Goal: Task Accomplishment & Management: Manage account settings

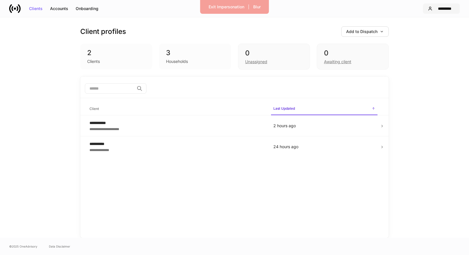
click at [432, 10] on div "*********" at bounding box center [440, 8] width 27 height 5
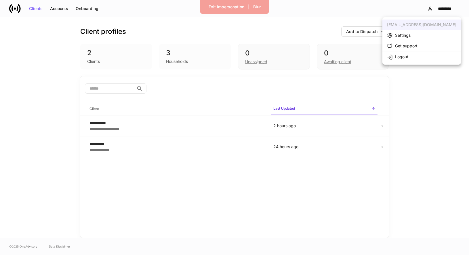
click at [424, 35] on li "Settings" at bounding box center [421, 35] width 78 height 11
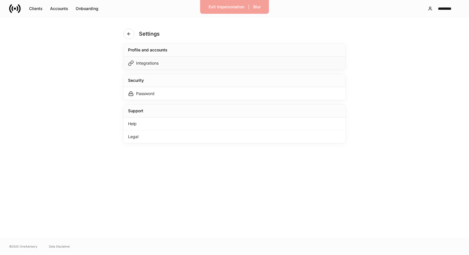
click at [201, 69] on div "Integrations" at bounding box center [234, 63] width 222 height 13
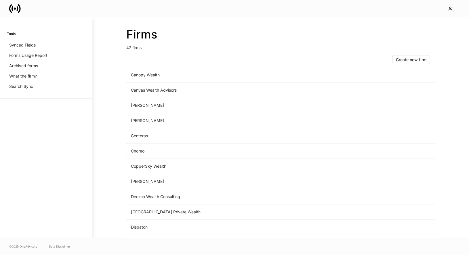
scroll to position [360, 0]
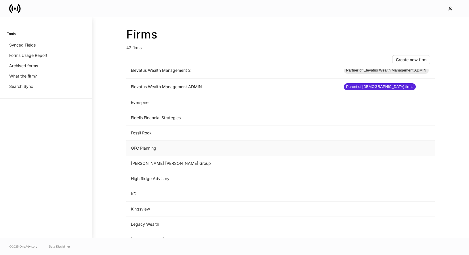
click at [196, 147] on td "GFC Planning" at bounding box center [232, 148] width 213 height 15
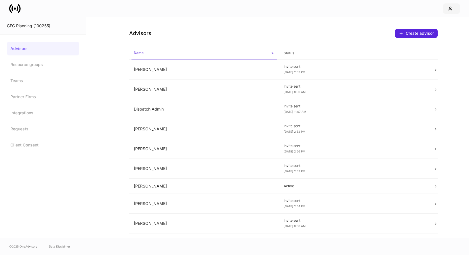
click at [450, 7] on icon "button" at bounding box center [449, 8] width 3 height 3
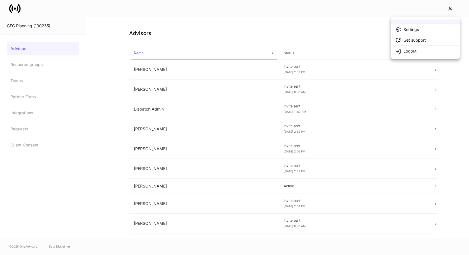
click at [225, 152] on div at bounding box center [234, 127] width 469 height 255
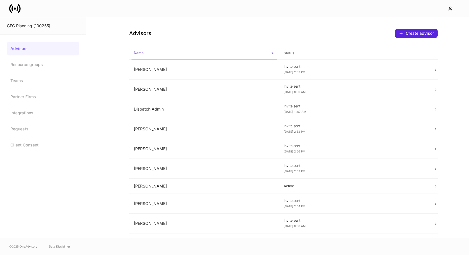
click at [16, 10] on icon at bounding box center [14, 8] width 11 height 11
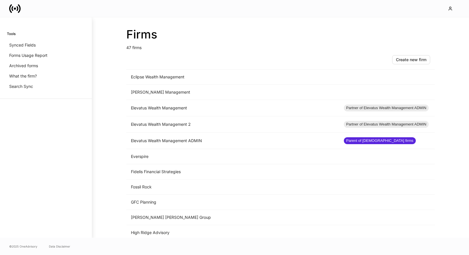
scroll to position [385, 0]
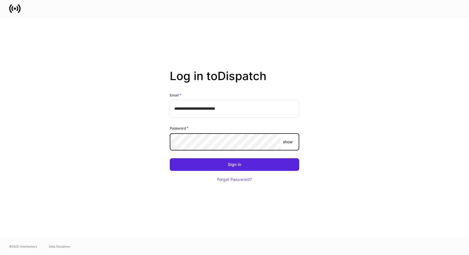
type input "**********"
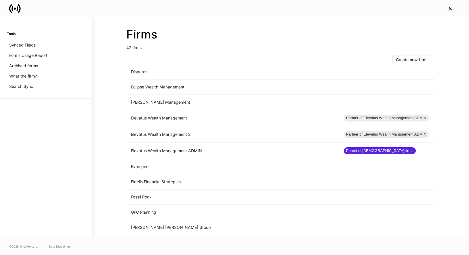
scroll to position [315, 0]
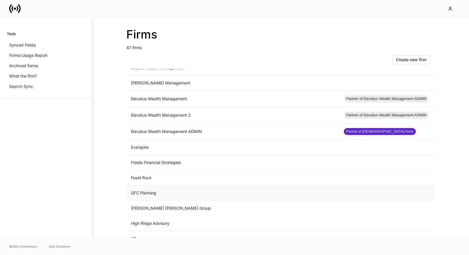
click at [213, 194] on td "GFC Planning" at bounding box center [232, 193] width 213 height 15
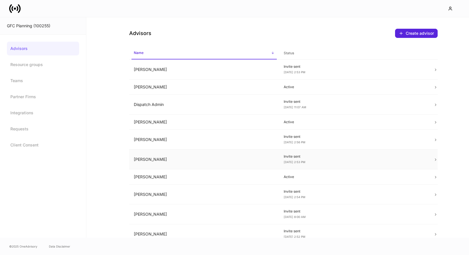
scroll to position [96, 0]
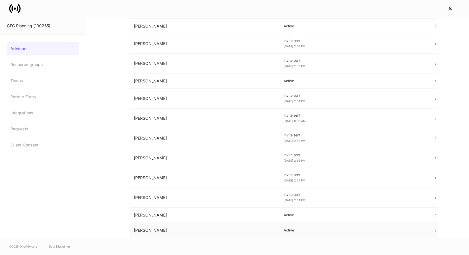
click at [339, 231] on p "Active" at bounding box center [353, 230] width 141 height 5
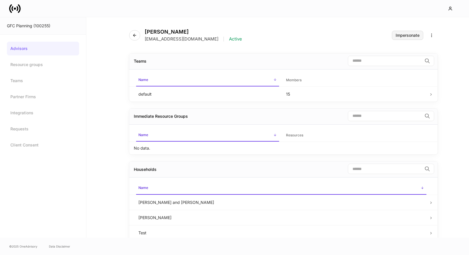
click at [409, 36] on div "Impersonate" at bounding box center [407, 35] width 24 height 4
click at [15, 5] on icon at bounding box center [14, 8] width 11 height 11
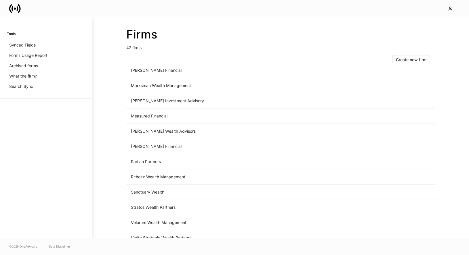
scroll to position [540, 0]
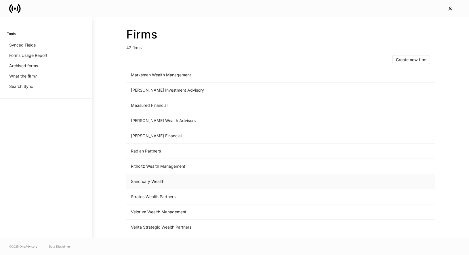
click at [160, 178] on td "Sanctuary Wealth" at bounding box center [232, 181] width 213 height 15
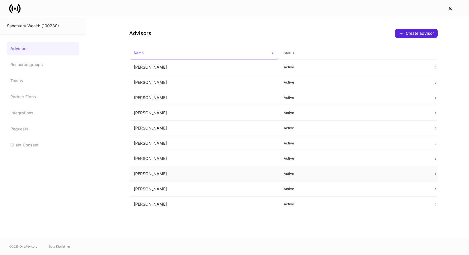
click at [220, 171] on td "Olivia Fleming" at bounding box center [204, 173] width 150 height 15
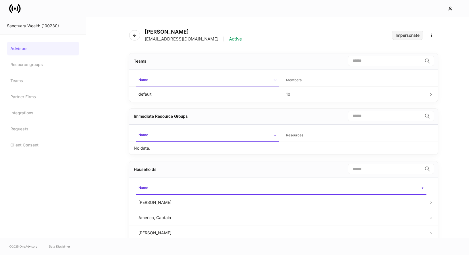
click at [409, 37] on div "Impersonate" at bounding box center [407, 35] width 24 height 4
click at [9, 11] on icon at bounding box center [14, 8] width 11 height 11
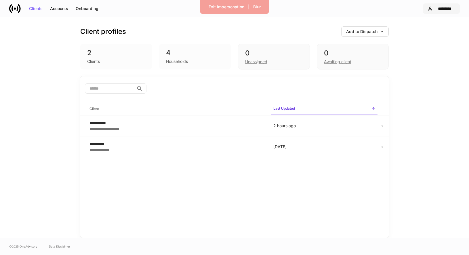
click at [444, 10] on div "*********" at bounding box center [444, 9] width 20 height 4
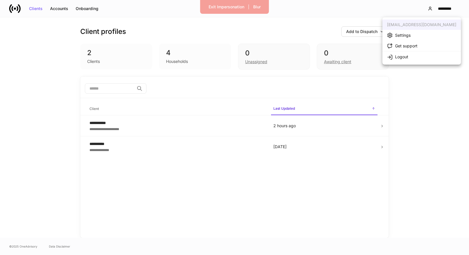
click at [420, 36] on li "Settings" at bounding box center [421, 35] width 78 height 11
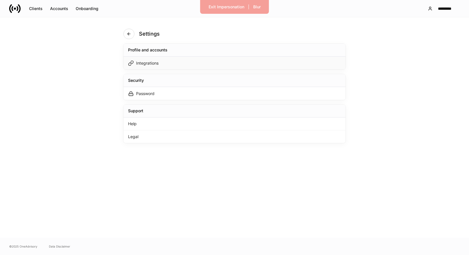
click at [259, 67] on div "Integrations" at bounding box center [234, 63] width 222 height 13
